Goal: Navigation & Orientation: Go to known website

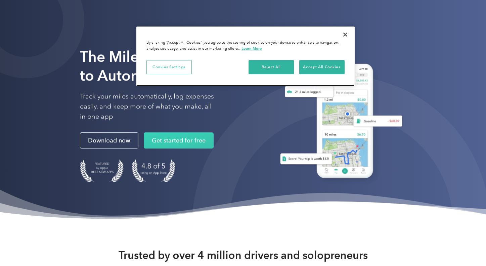
click at [169, 67] on button "Cookies Settings" at bounding box center [168, 67] width 45 height 14
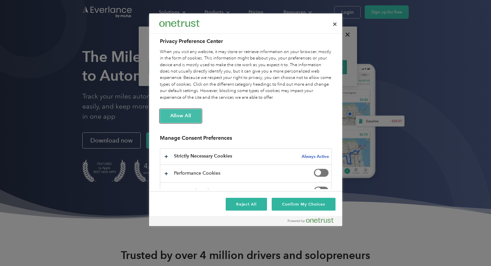
click at [178, 114] on button "Allow All" at bounding box center [181, 115] width 42 height 13
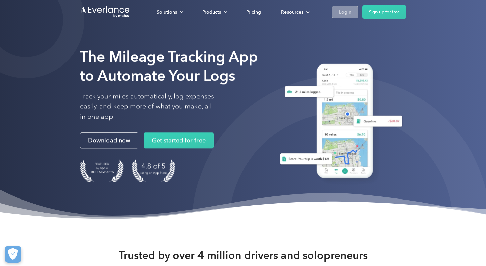
click at [338, 14] on link "Login" at bounding box center [345, 12] width 27 height 12
